Goal: Navigation & Orientation: Find specific page/section

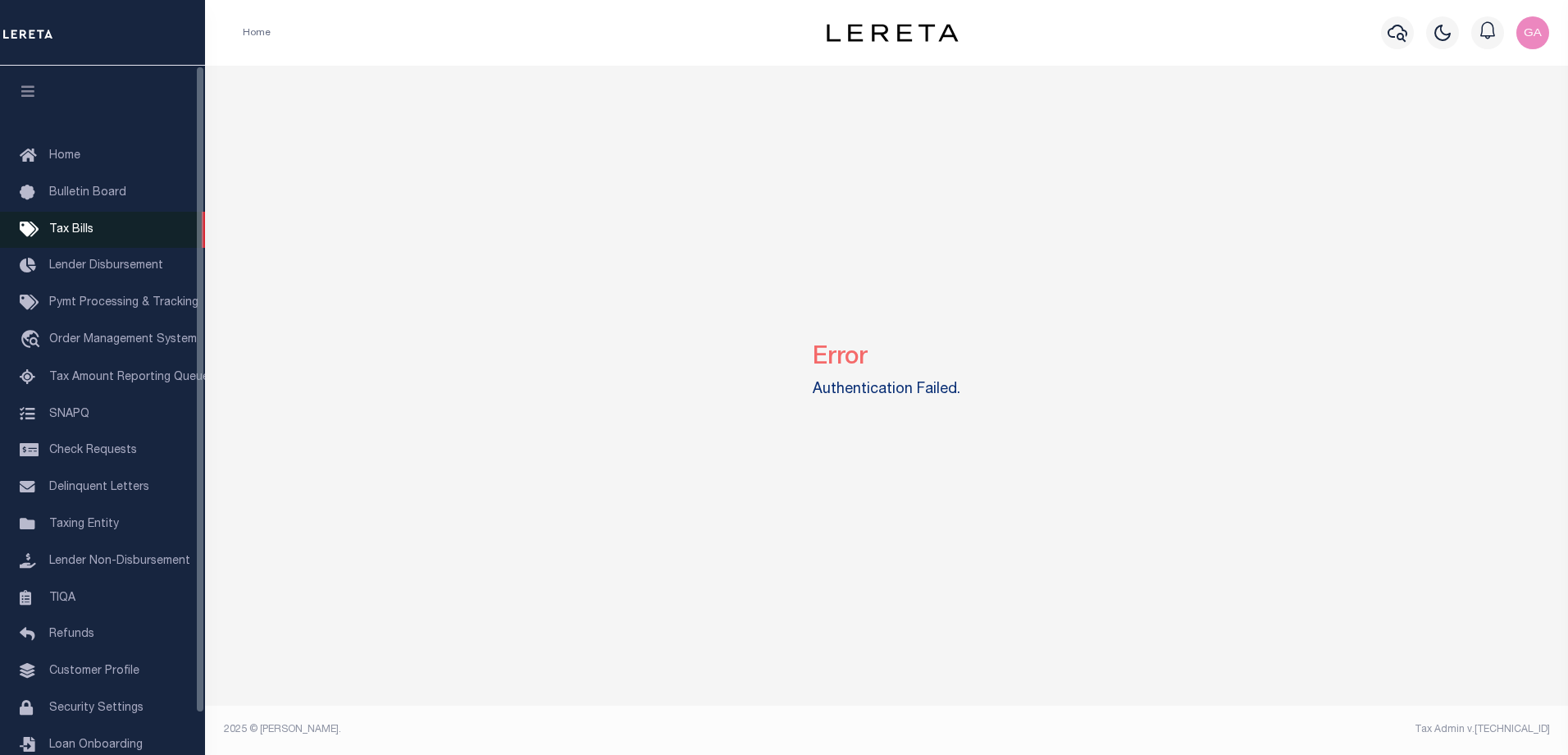
click at [82, 226] on span "Tax Bills" at bounding box center [71, 230] width 44 height 12
